Goal: Task Accomplishment & Management: Manage account settings

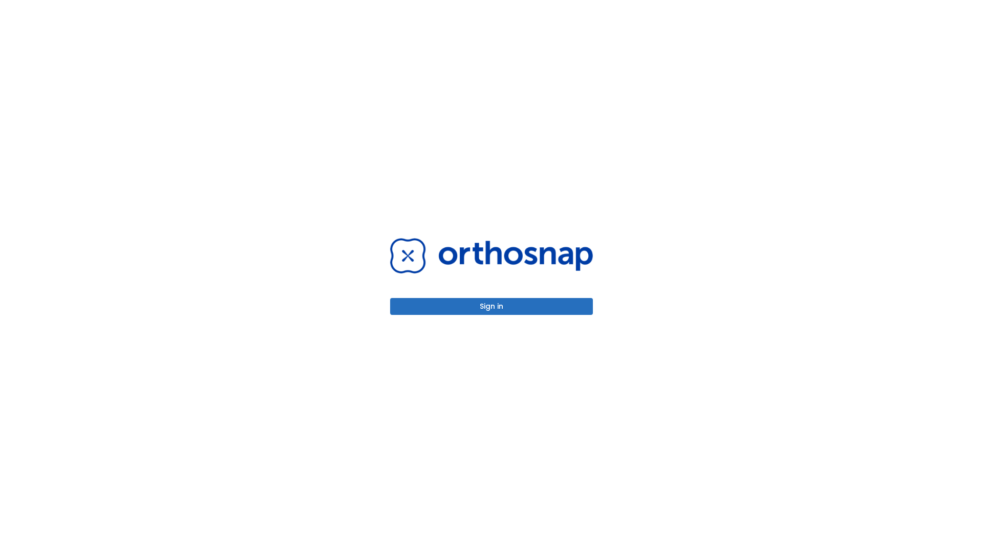
click at [491, 306] on button "Sign in" at bounding box center [491, 306] width 203 height 17
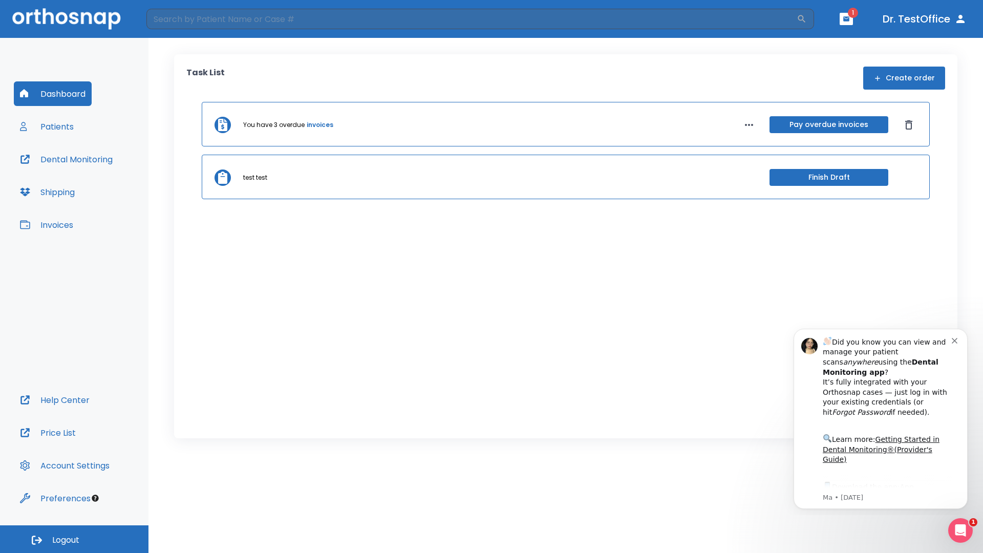
click at [74, 539] on span "Logout" at bounding box center [65, 539] width 27 height 11
